Goal: Information Seeking & Learning: Learn about a topic

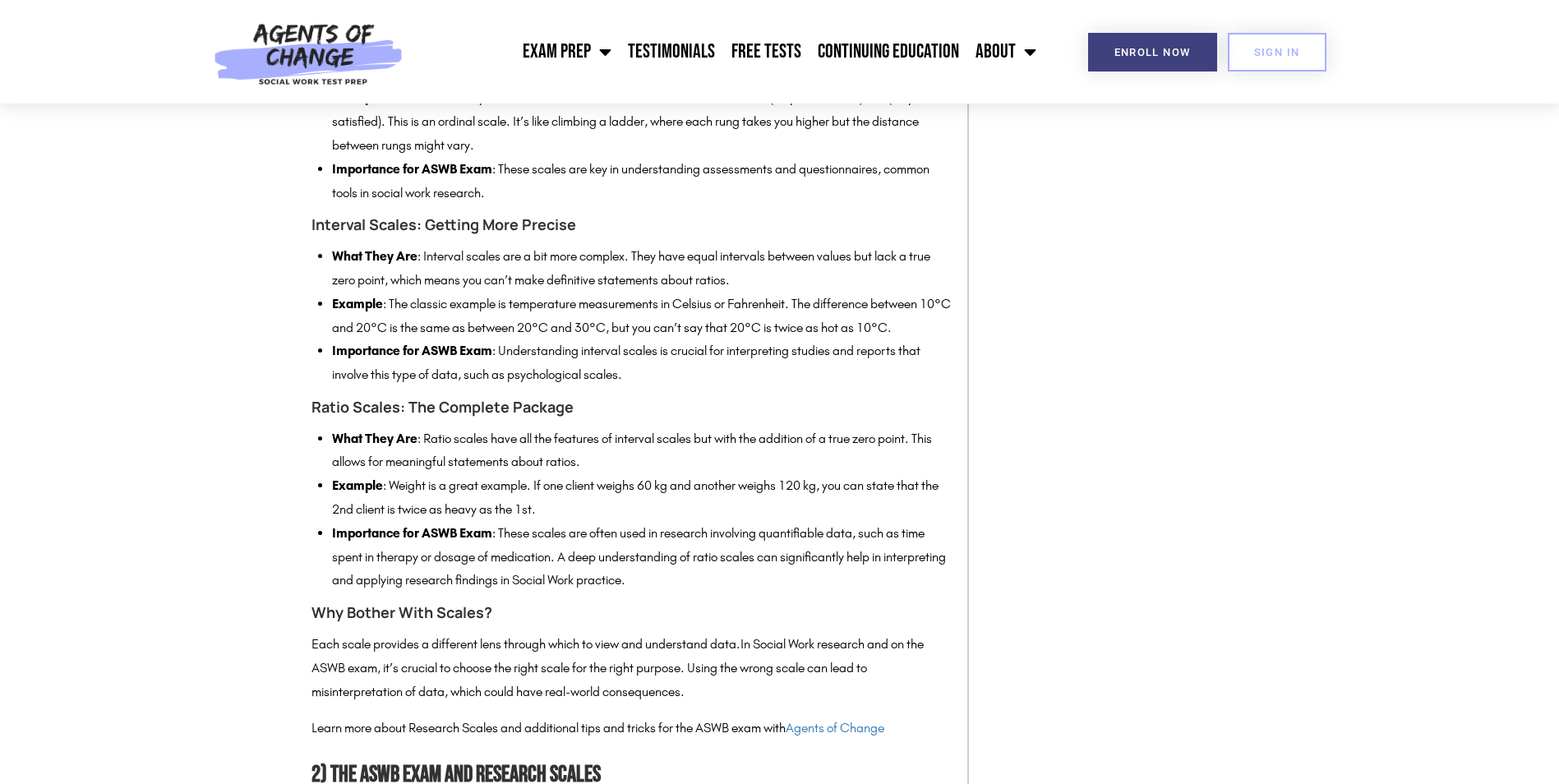
scroll to position [2556, 0]
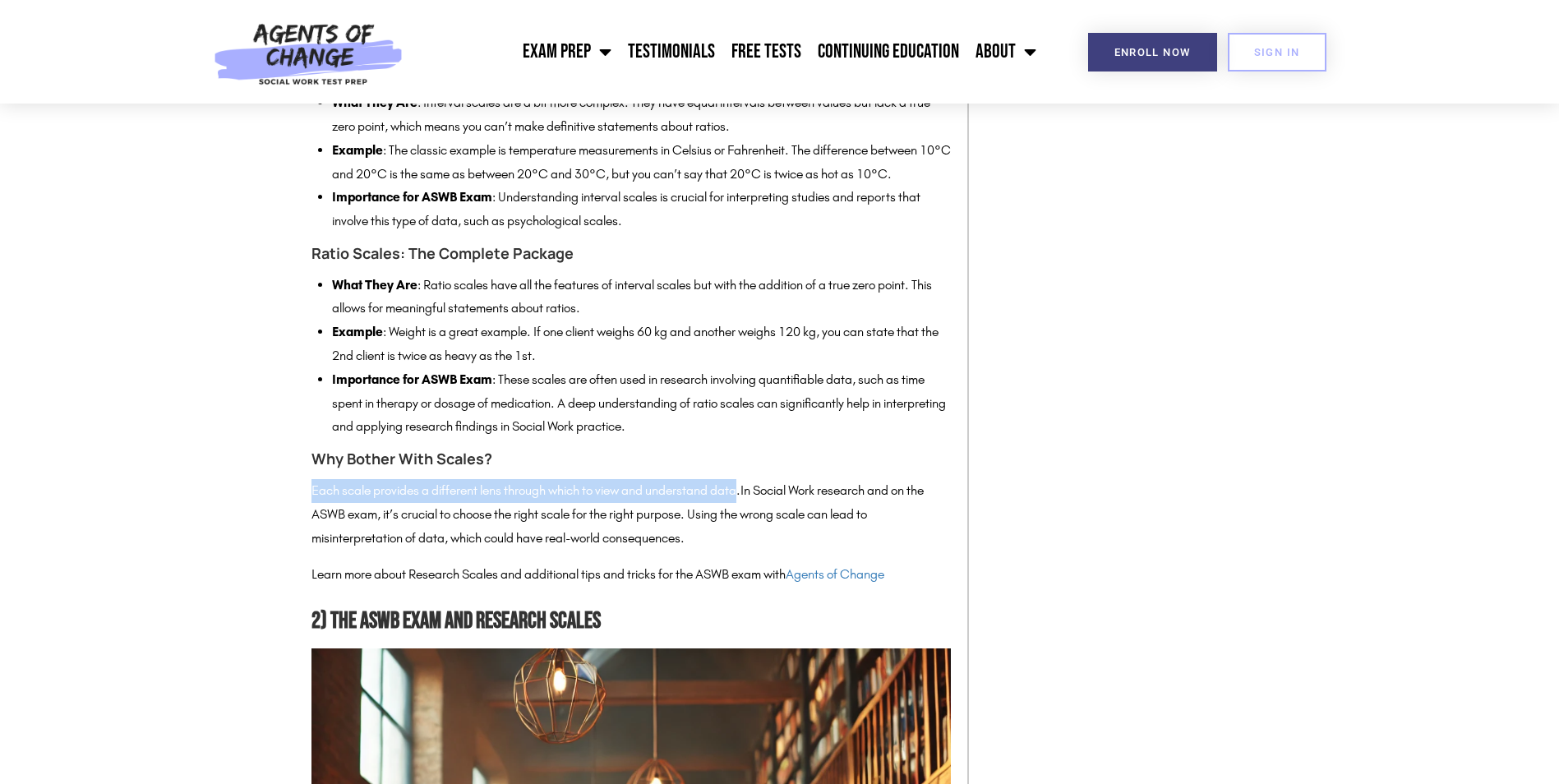
drag, startPoint x: 312, startPoint y: 540, endPoint x: 746, endPoint y: 537, distance: 434.0
click at [746, 537] on p "Each scale provides a different lens through which to view and understand data.…" at bounding box center [631, 514] width 639 height 71
copy p "Each scale provides a different lens through which to view and understand data"
drag, startPoint x: 1428, startPoint y: 298, endPoint x: 1570, endPoint y: 249, distance: 150.2
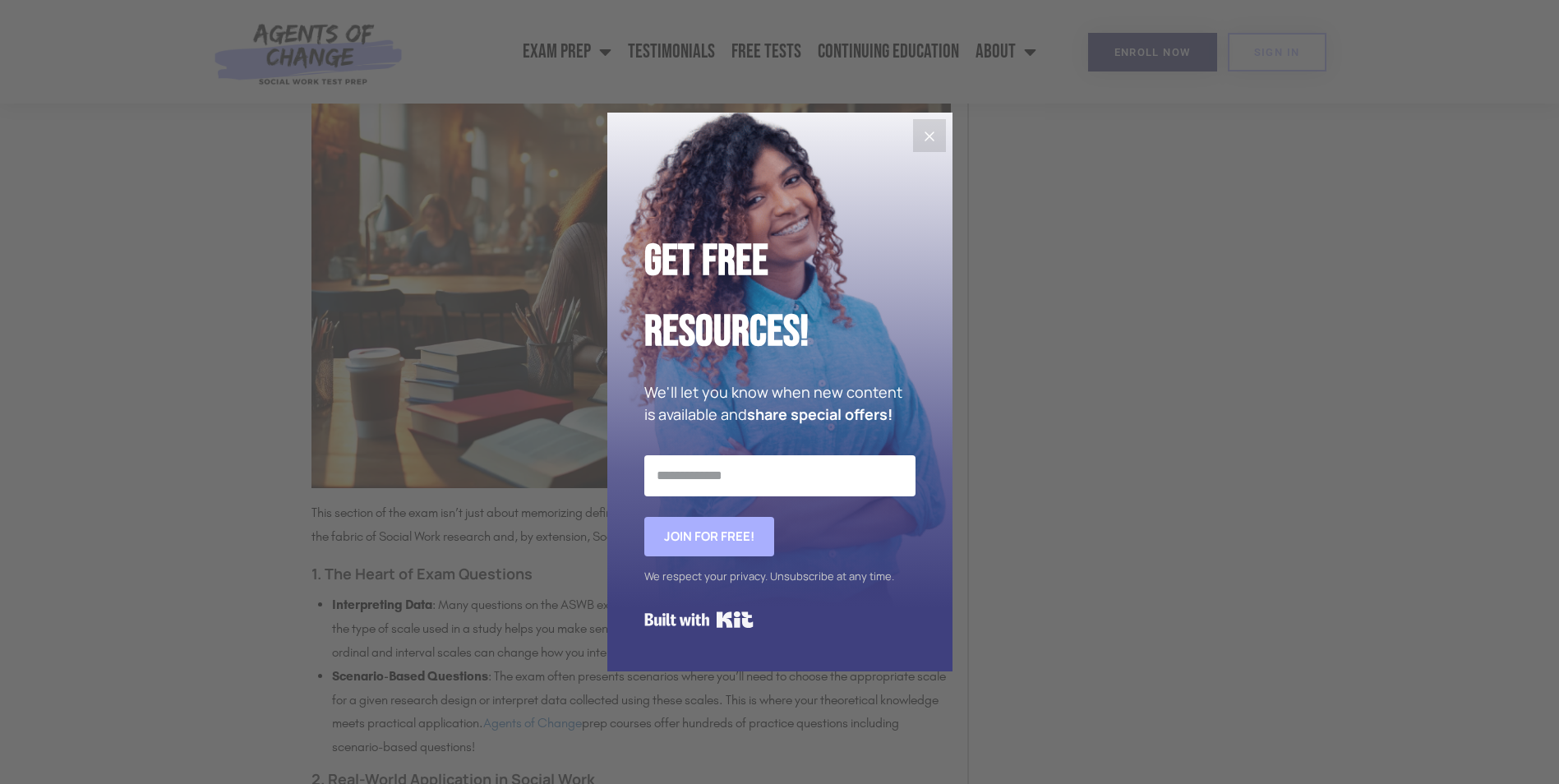
scroll to position [3523, 0]
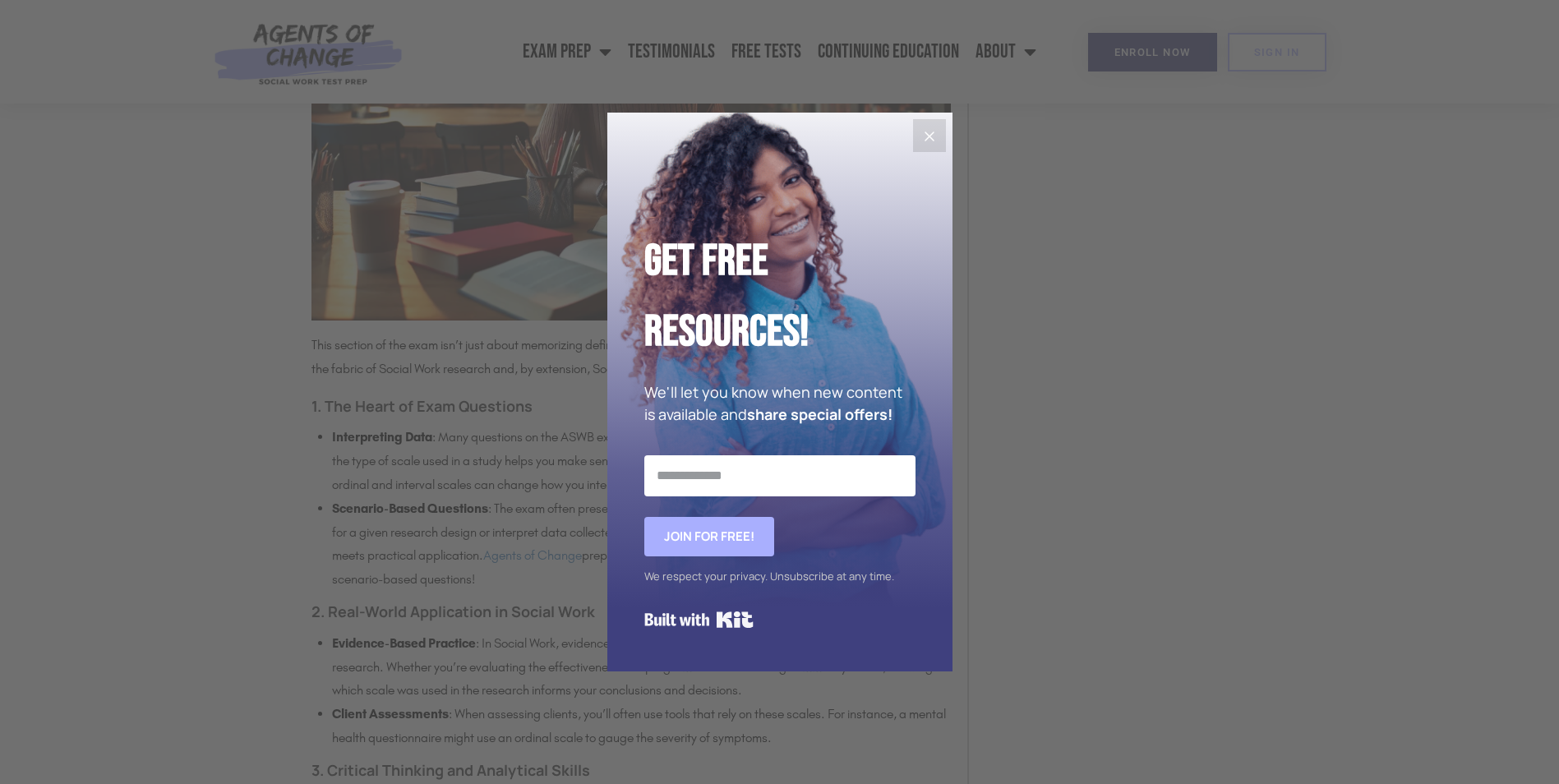
click at [943, 136] on button "Close" at bounding box center [929, 135] width 33 height 33
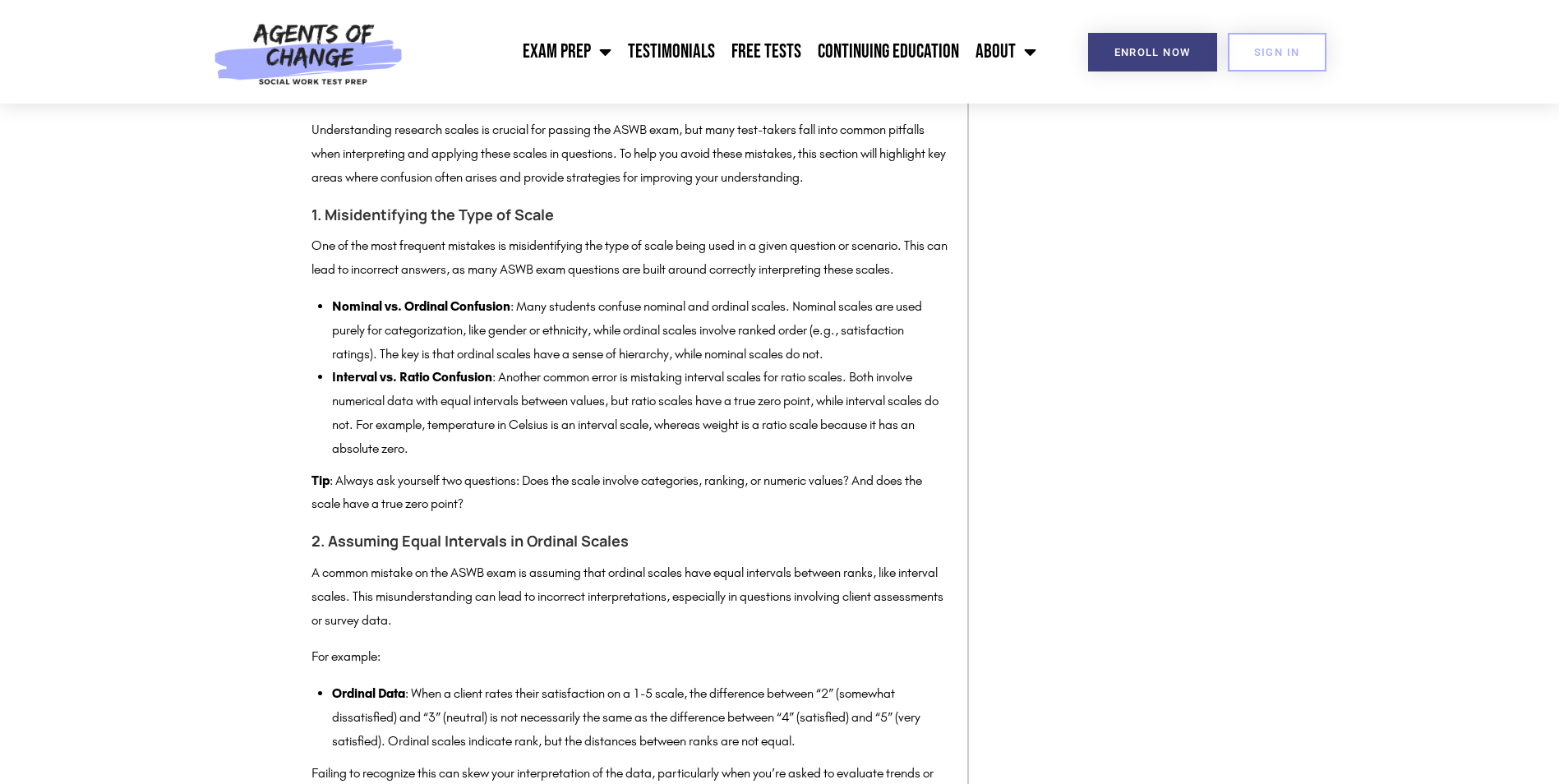
scroll to position [6507, 0]
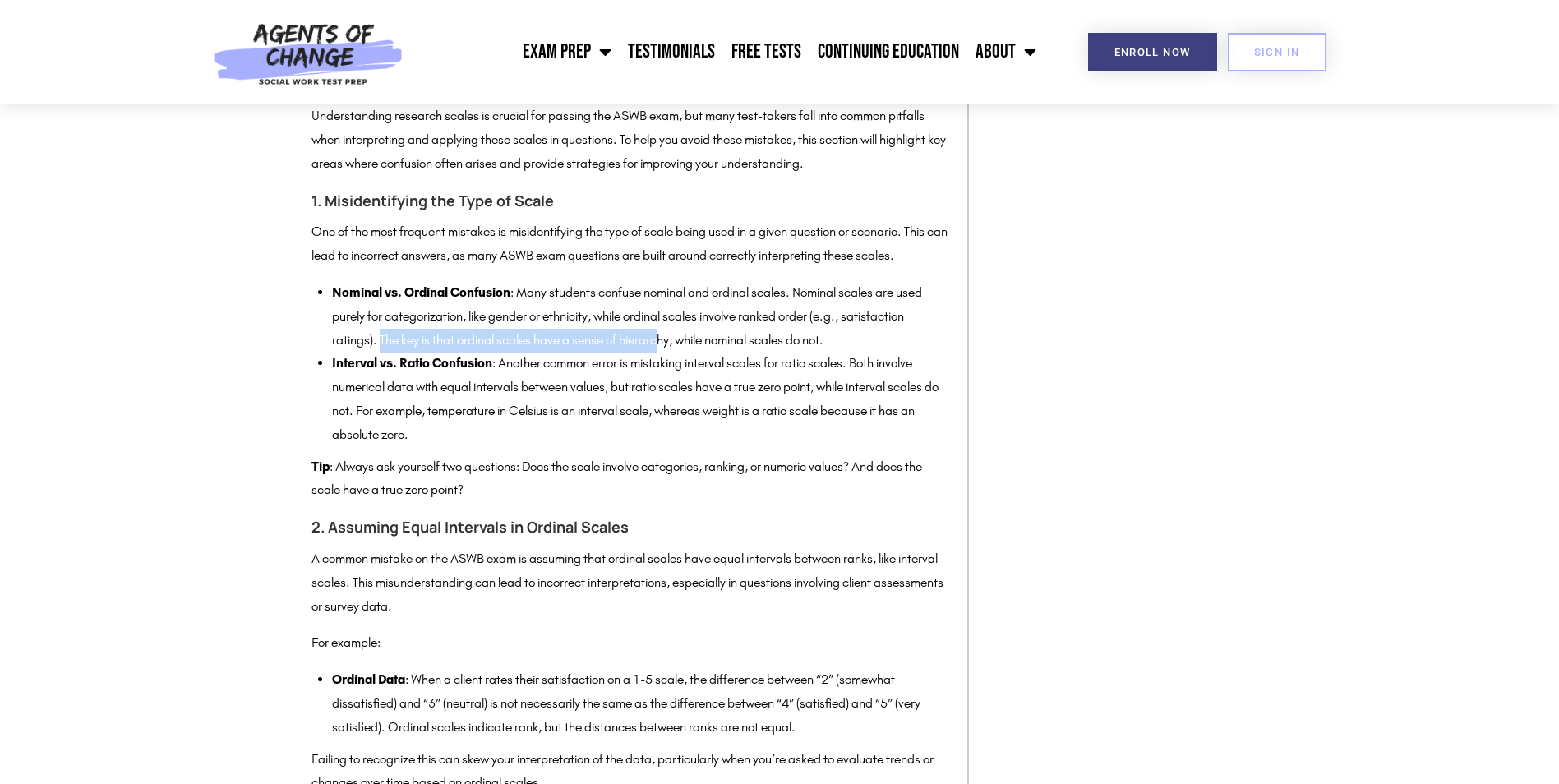
drag, startPoint x: 380, startPoint y: 384, endPoint x: 662, endPoint y: 381, distance: 282.0
click at [662, 352] on li "Nominal vs. Ordinal Confusion : Many students confuse nominal and ordinal scale…" at bounding box center [642, 316] width 619 height 71
drag, startPoint x: 662, startPoint y: 381, endPoint x: 624, endPoint y: 437, distance: 67.7
click at [624, 437] on li "Interval vs. Ratio Confusion : Another common error is mistaking interval scale…" at bounding box center [642, 399] width 619 height 94
drag, startPoint x: 465, startPoint y: 388, endPoint x: 680, endPoint y: 387, distance: 215.0
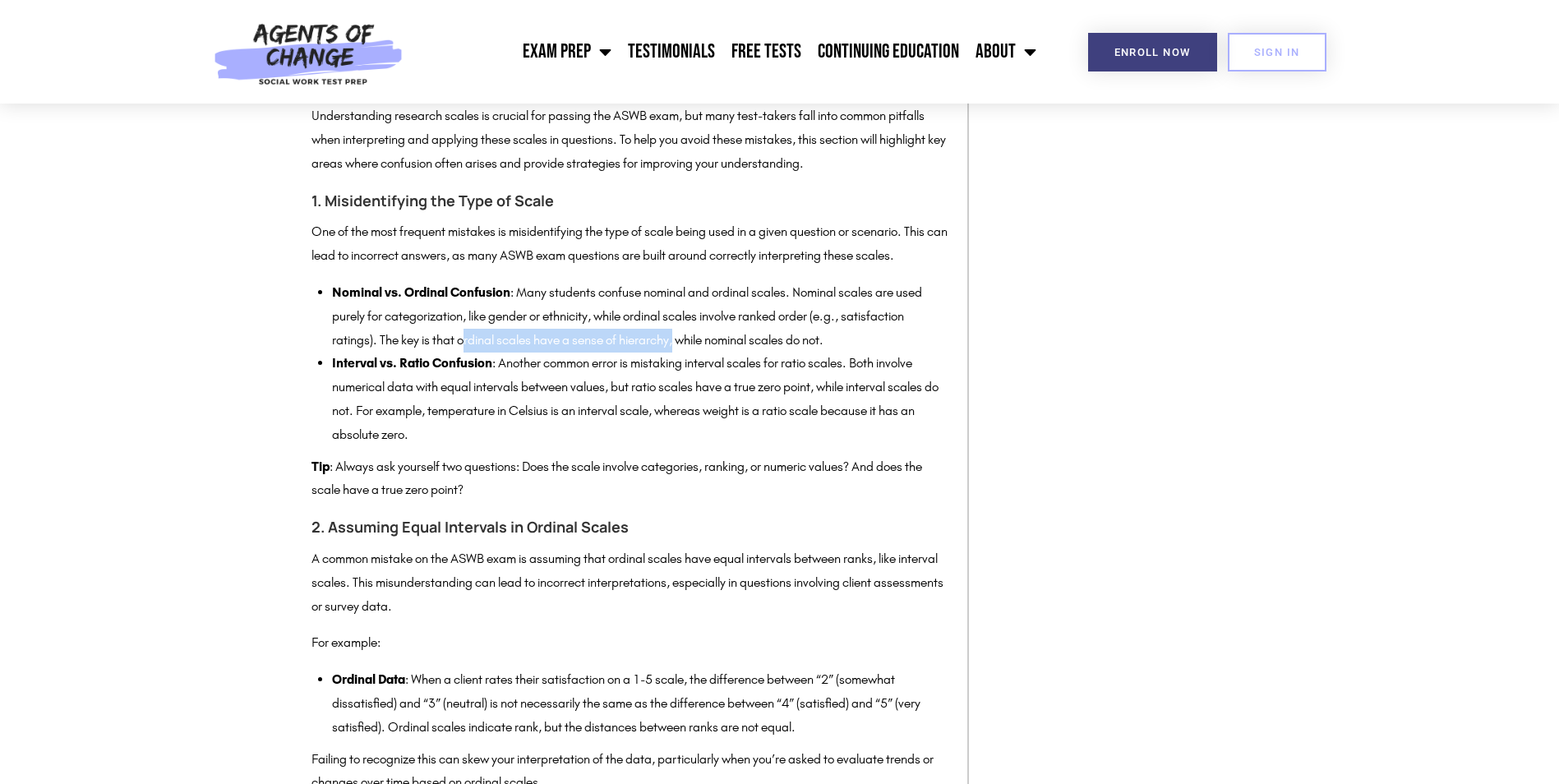
click at [680, 352] on li "Nominal vs. Ordinal Confusion : Many students confuse nominal and ordinal scale…" at bounding box center [642, 316] width 619 height 71
drag, startPoint x: 680, startPoint y: 387, endPoint x: 596, endPoint y: 380, distance: 84.3
copy li "rdinal scales have a sense of hierarchy,"
drag, startPoint x: 1144, startPoint y: 371, endPoint x: 1113, endPoint y: 384, distance: 33.6
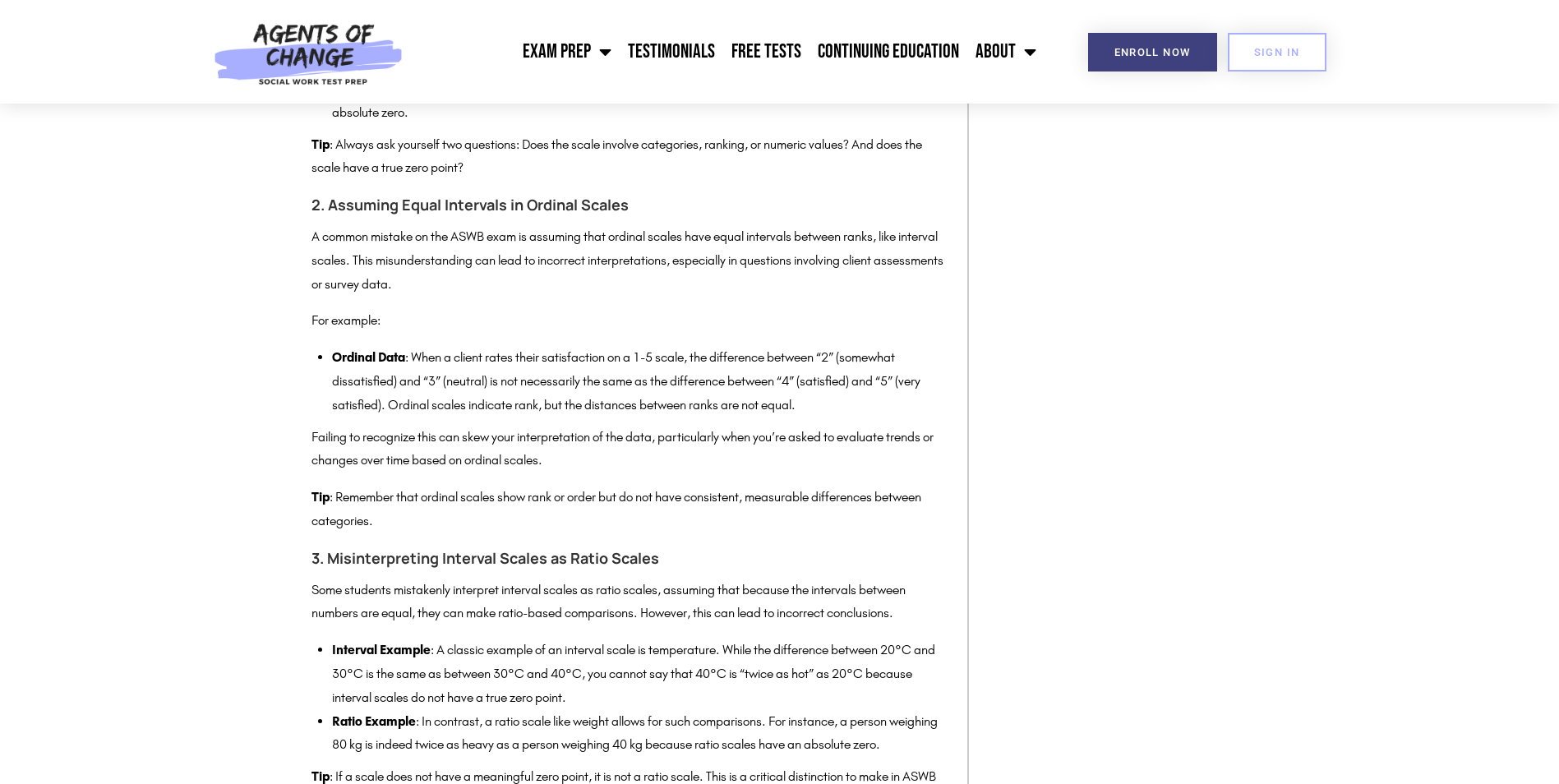
scroll to position [6858, 0]
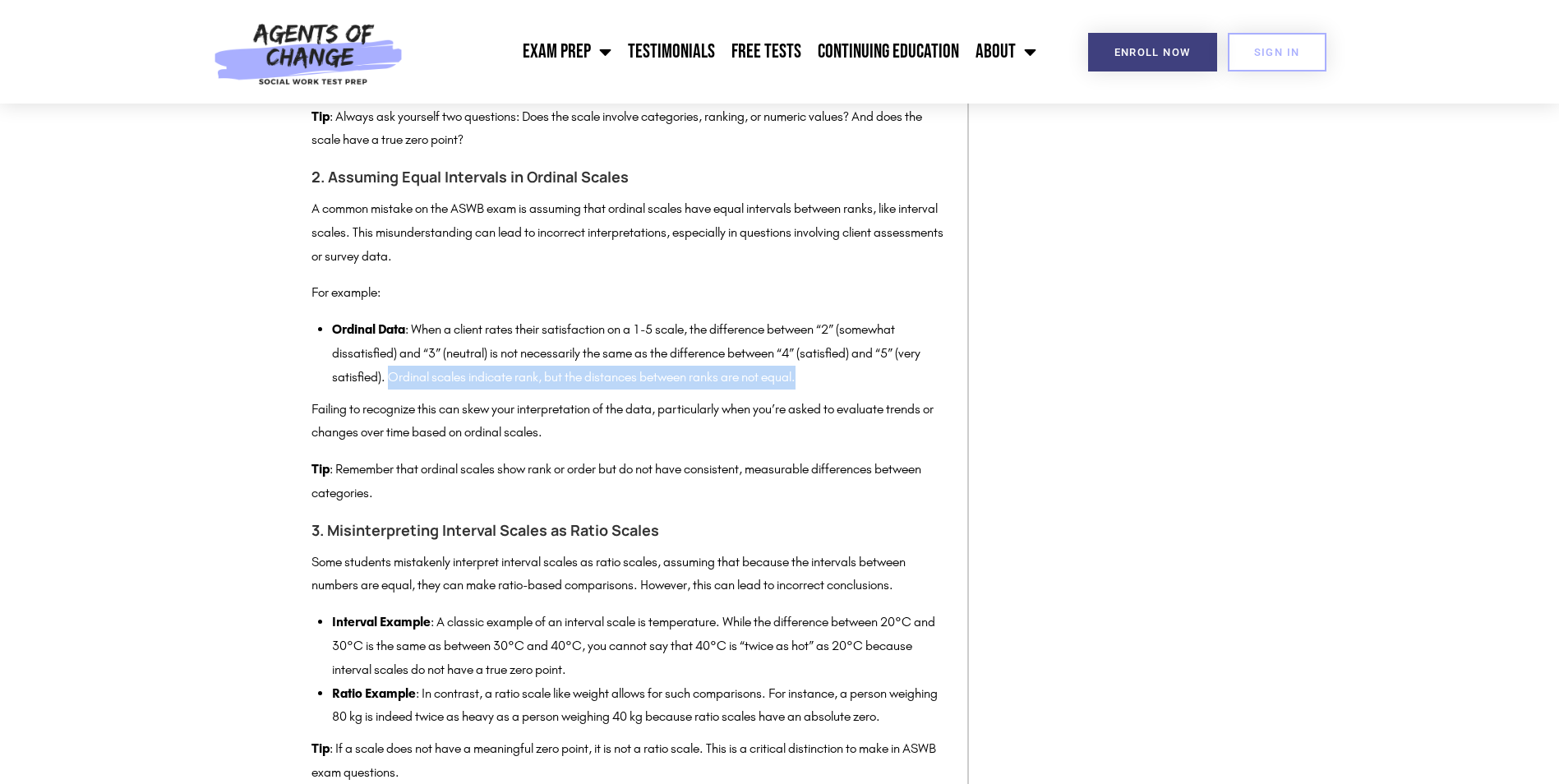
drag, startPoint x: 387, startPoint y: 430, endPoint x: 824, endPoint y: 431, distance: 437.0
click at [824, 389] on li "Ordinal Data : When a client rates their satisfaction on a 1-5 scale, the diffe…" at bounding box center [642, 353] width 619 height 71
copy li "Ordinal scales indicate rank, but the distances between ranks are not equal."
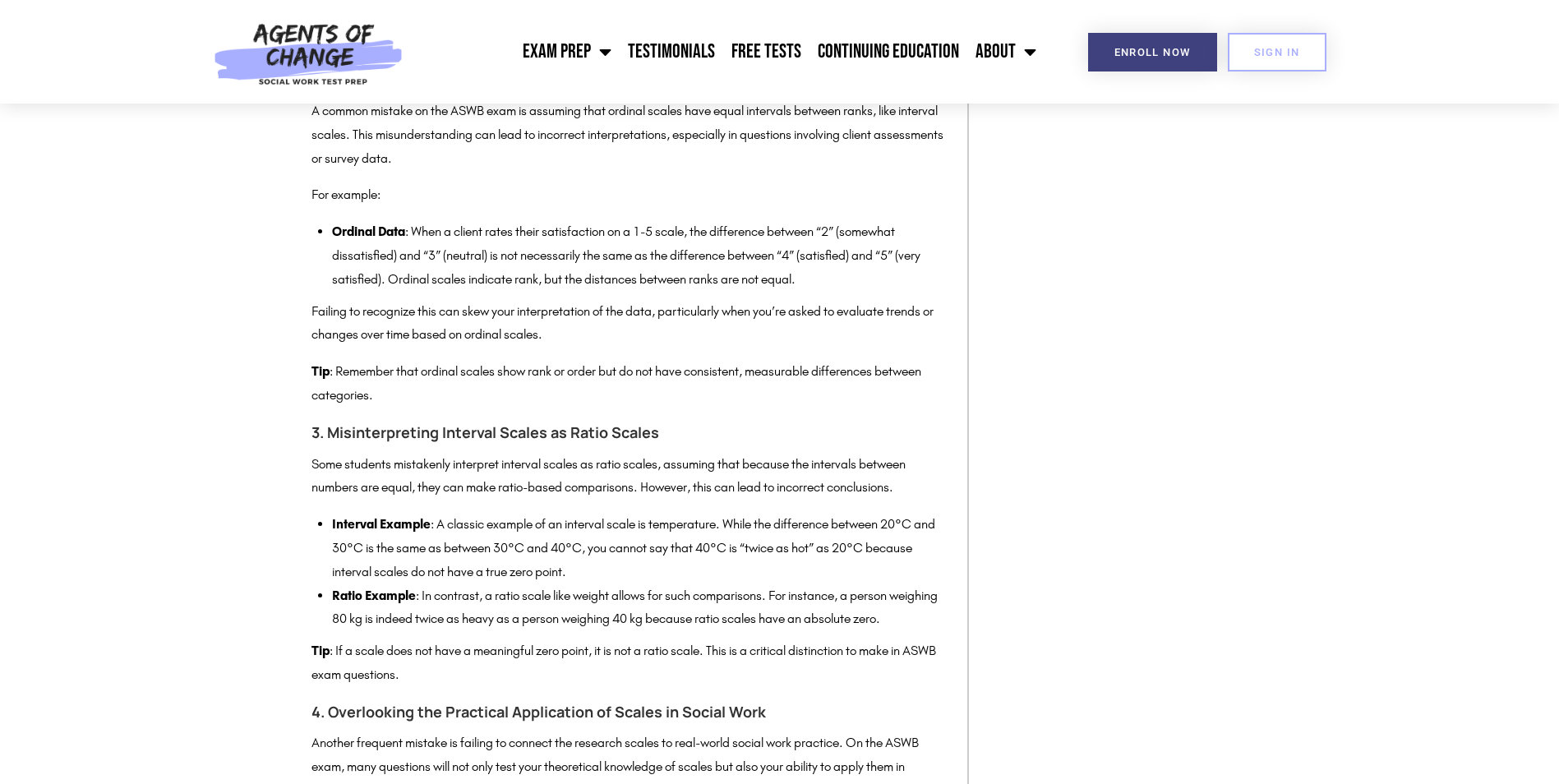
scroll to position [6941, 0]
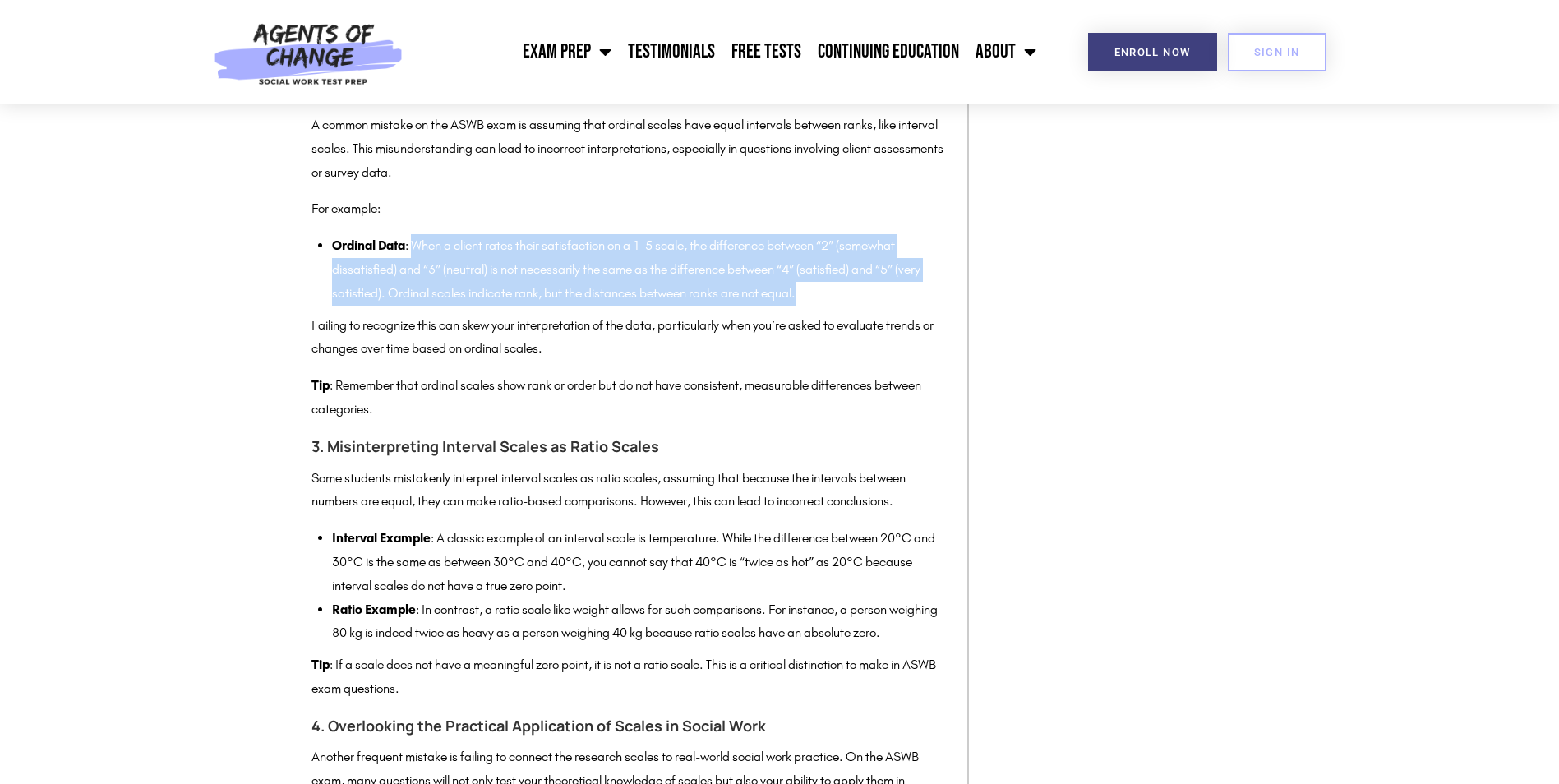
drag, startPoint x: 415, startPoint y: 289, endPoint x: 820, endPoint y: 342, distance: 408.5
click at [820, 305] on li "Ordinal Data : When a client rates their satisfaction on a 1-5 scale, the diffe…" at bounding box center [642, 270] width 619 height 71
copy li "When a client rates their satisfaction on a 1-5 scale, the difference between “…"
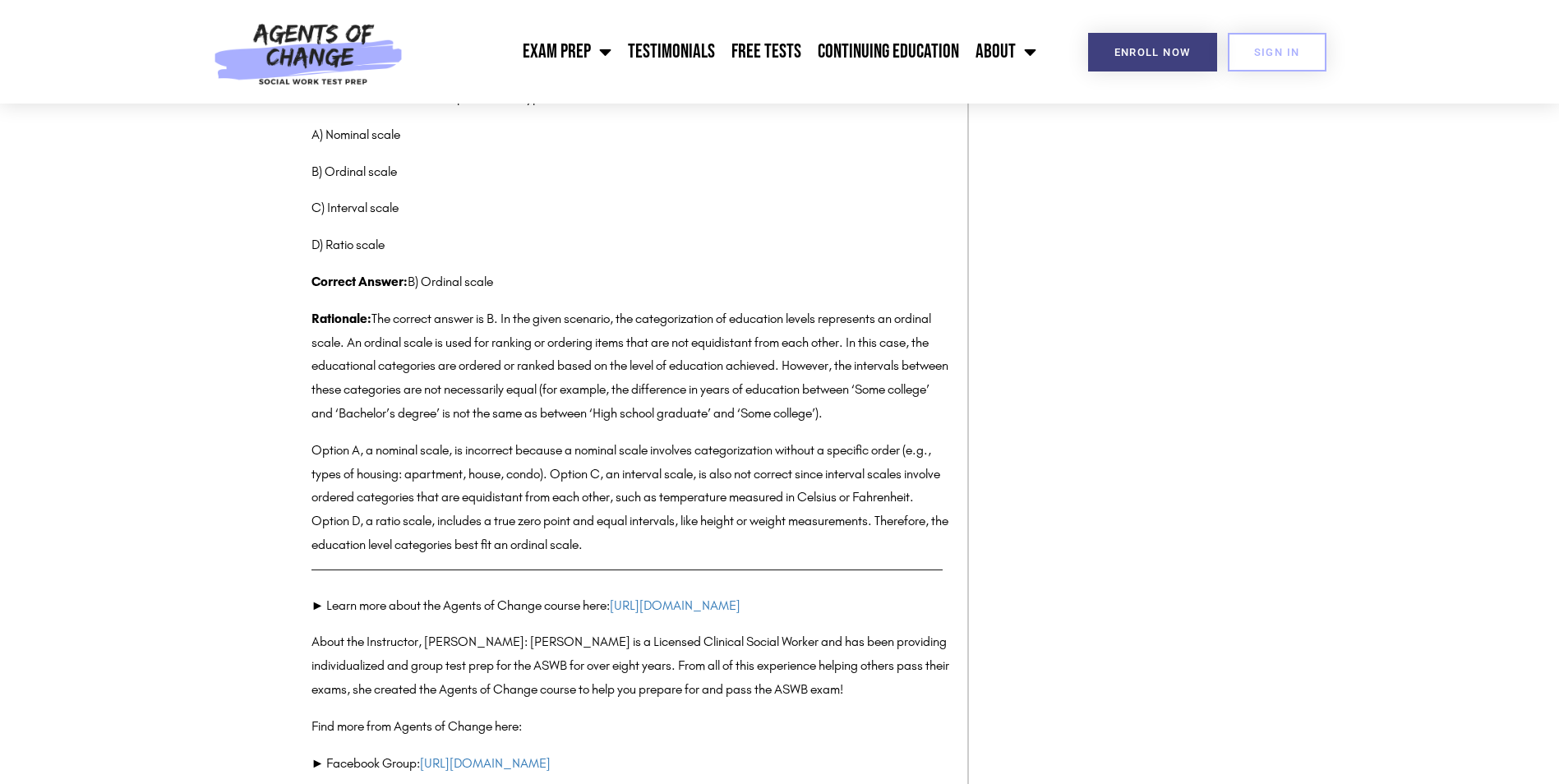
scroll to position [10024, 0]
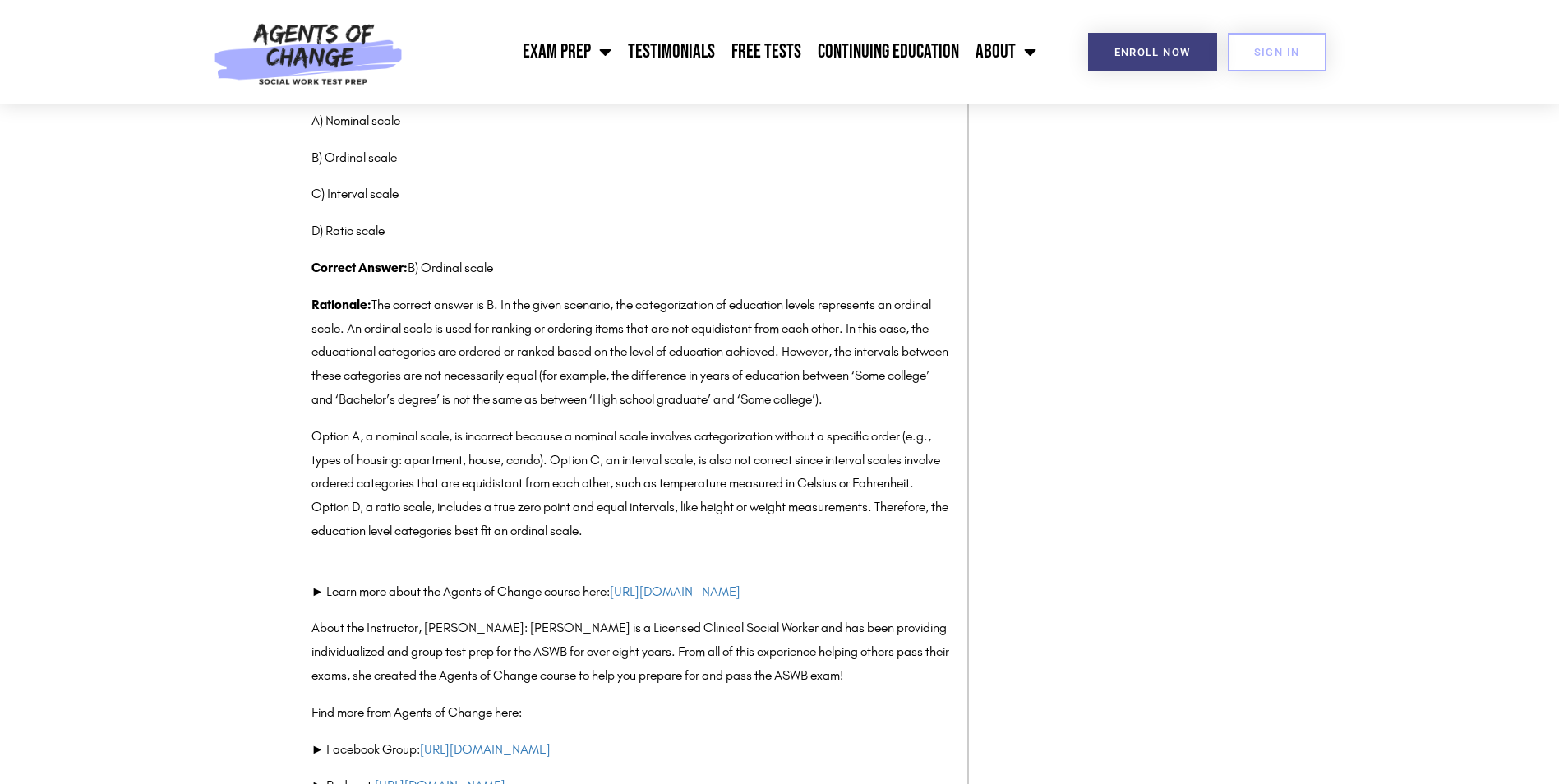
click at [347, 411] on p "Rationale: The correct answer is B. In the given scenario, the categorization o…" at bounding box center [631, 352] width 639 height 118
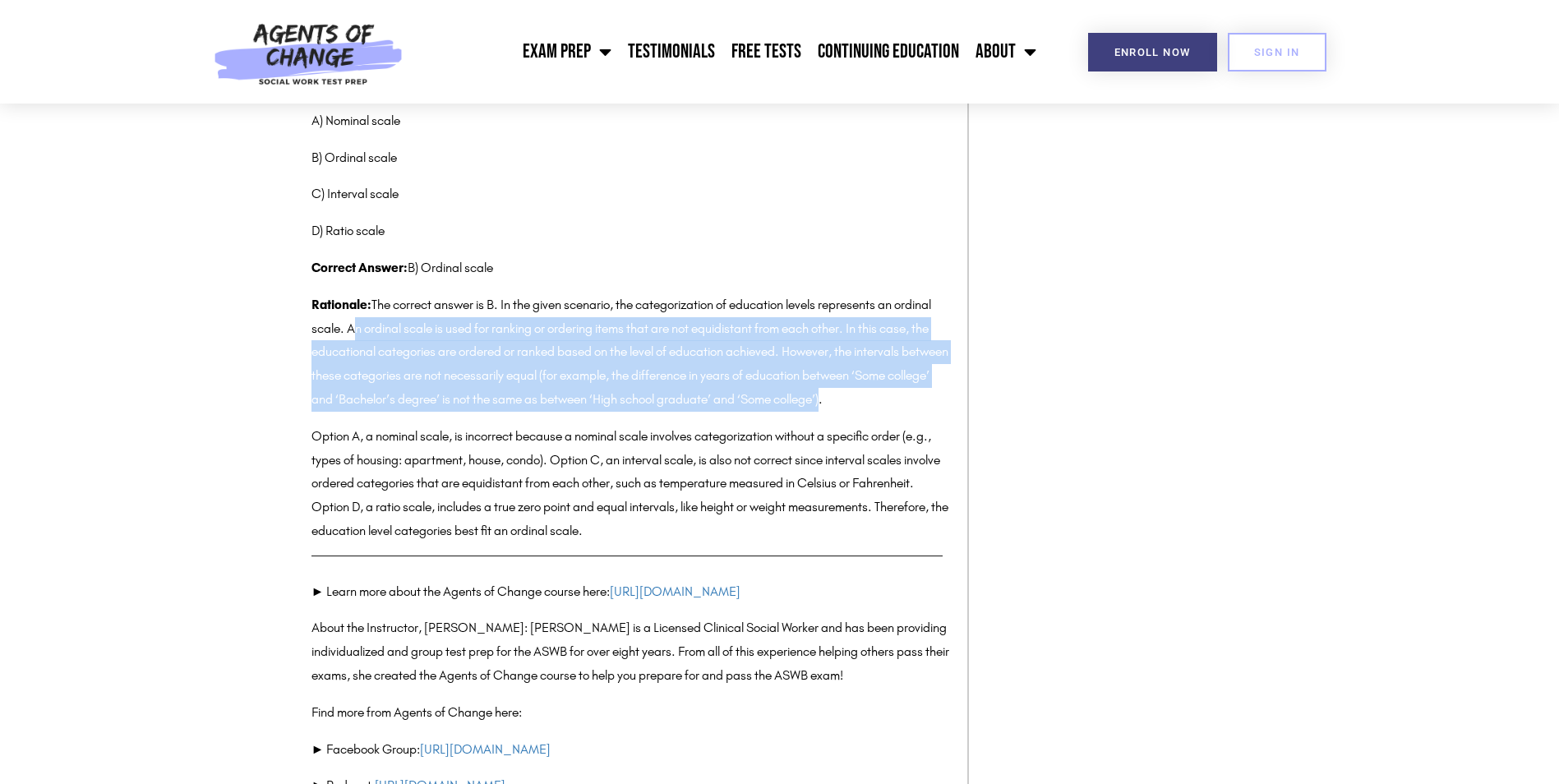
drag, startPoint x: 347, startPoint y: 424, endPoint x: 912, endPoint y: 492, distance: 569.1
click at [912, 411] on p "Rationale: The correct answer is B. In the given scenario, the categorization o…" at bounding box center [631, 352] width 639 height 118
copy p "An ordinal scale is used for ranking or ordering items that are not equidistant…"
